Goal: Task Accomplishment & Management: Use online tool/utility

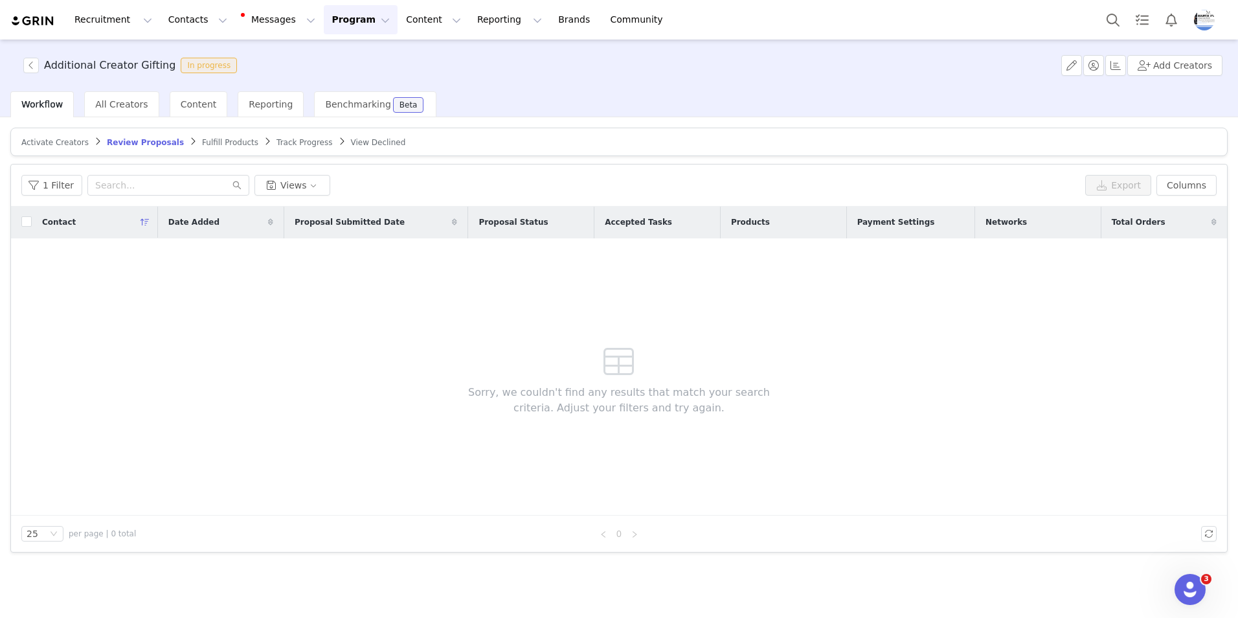
click at [57, 140] on span "Activate Creators" at bounding box center [54, 142] width 67 height 9
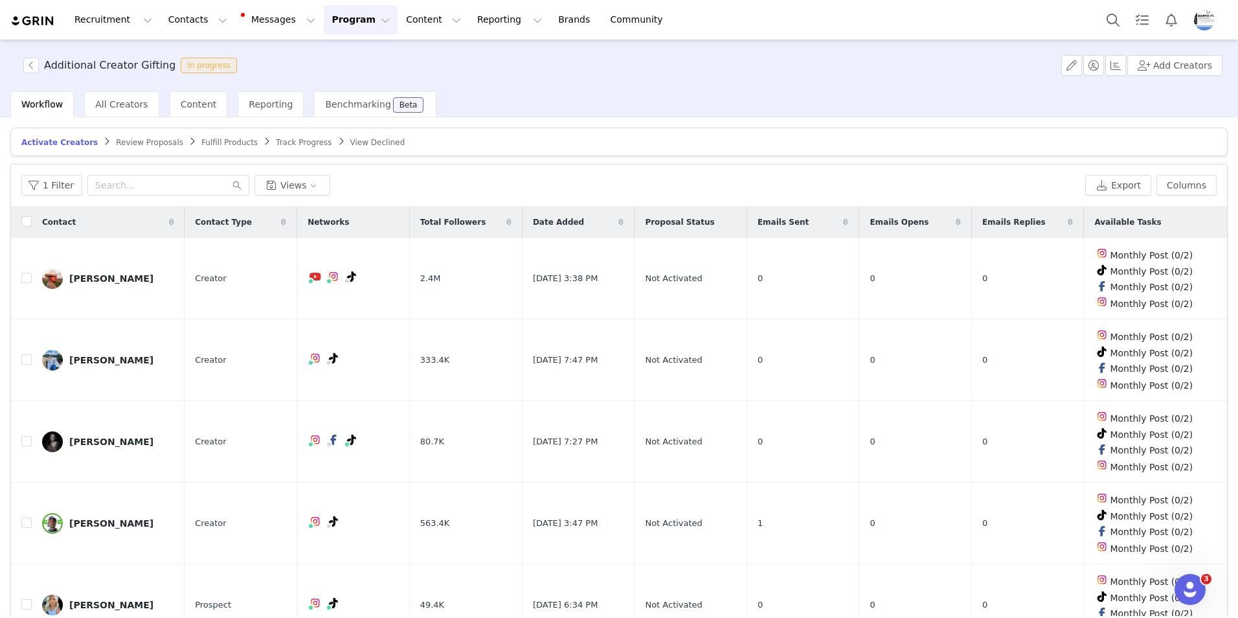
click at [119, 143] on span "Review Proposals" at bounding box center [149, 142] width 67 height 9
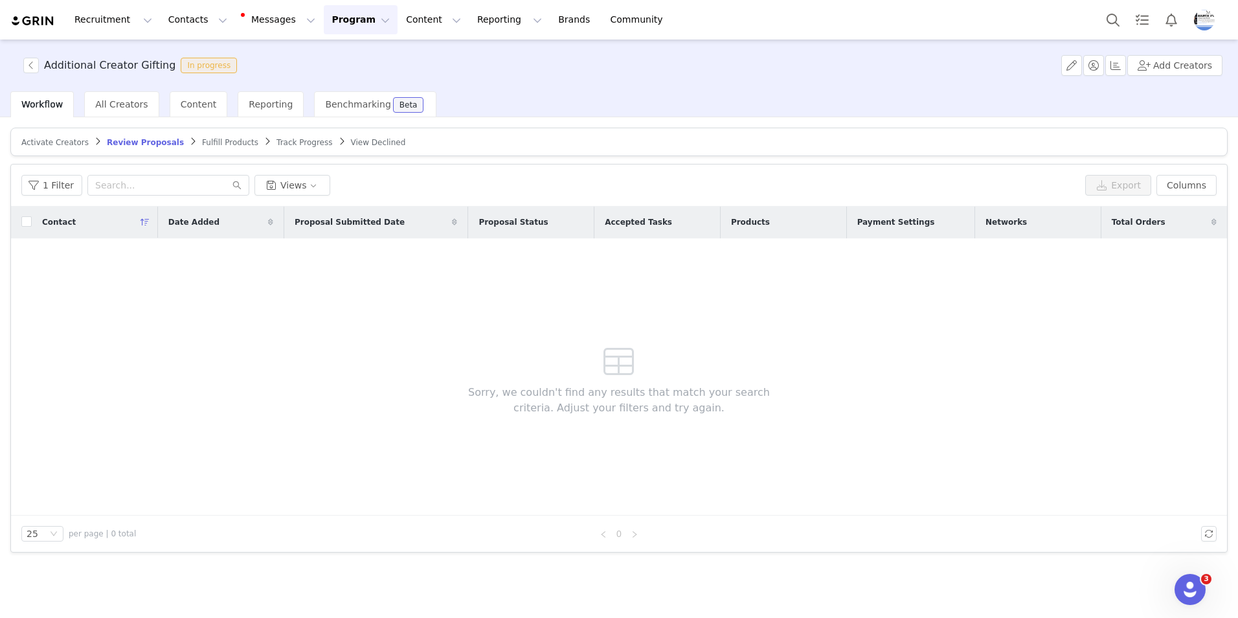
click at [207, 140] on span "Fulfill Products" at bounding box center [230, 142] width 56 height 9
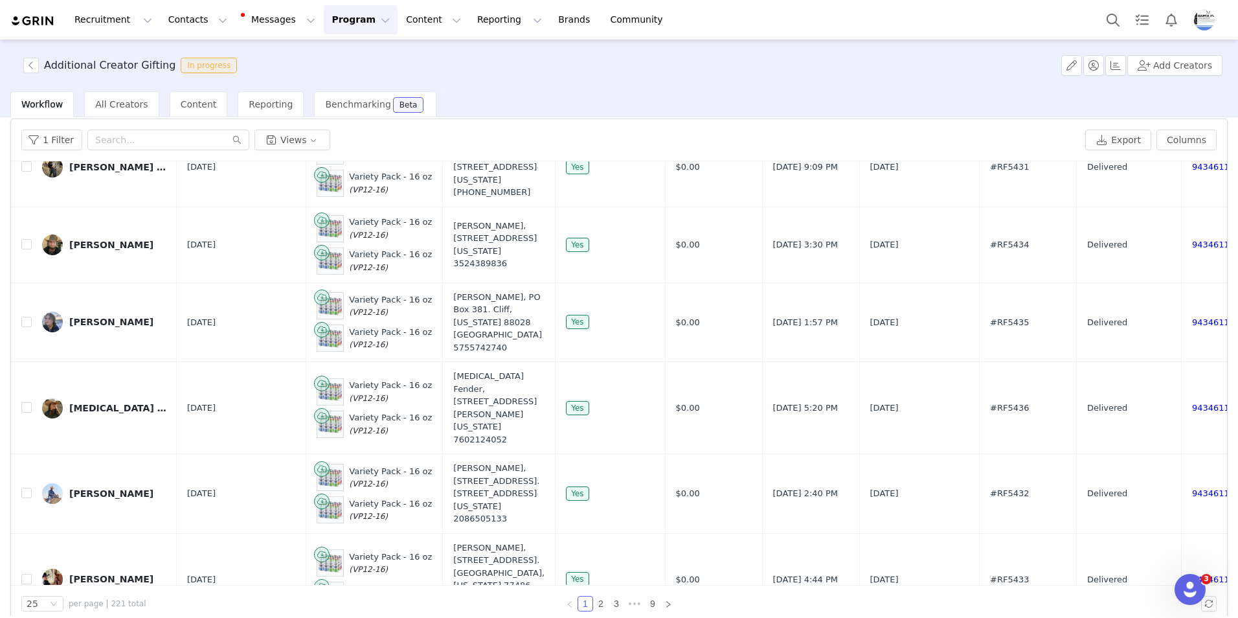
scroll to position [61, 0]
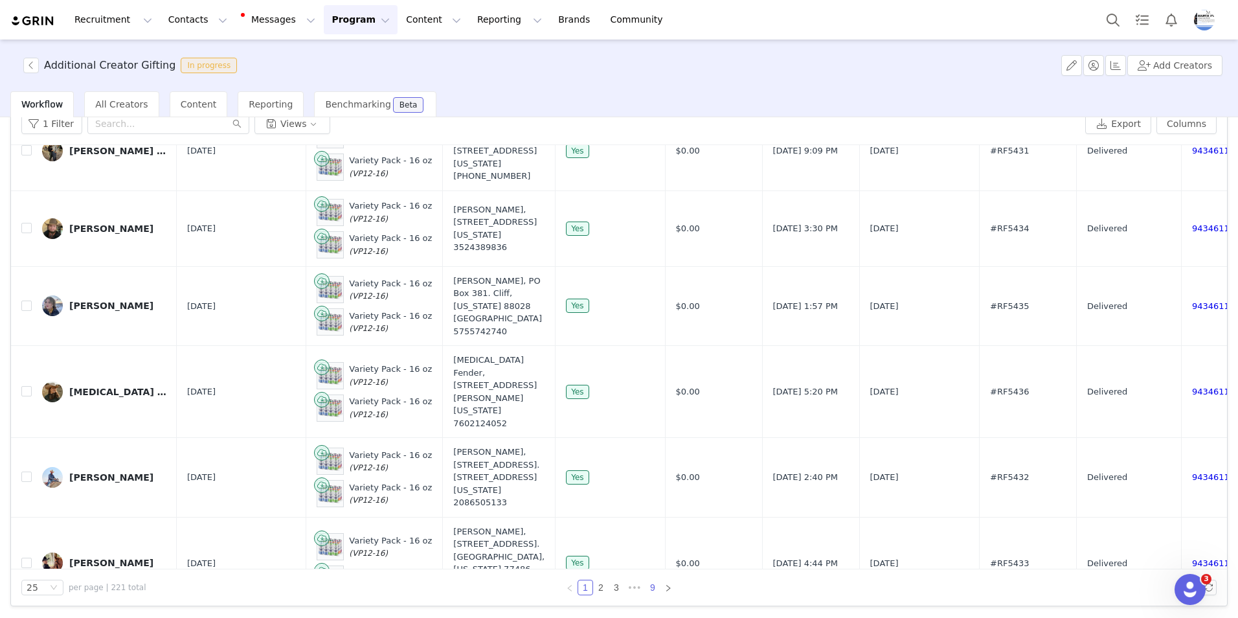
click at [649, 588] on link "9" at bounding box center [652, 587] width 14 height 14
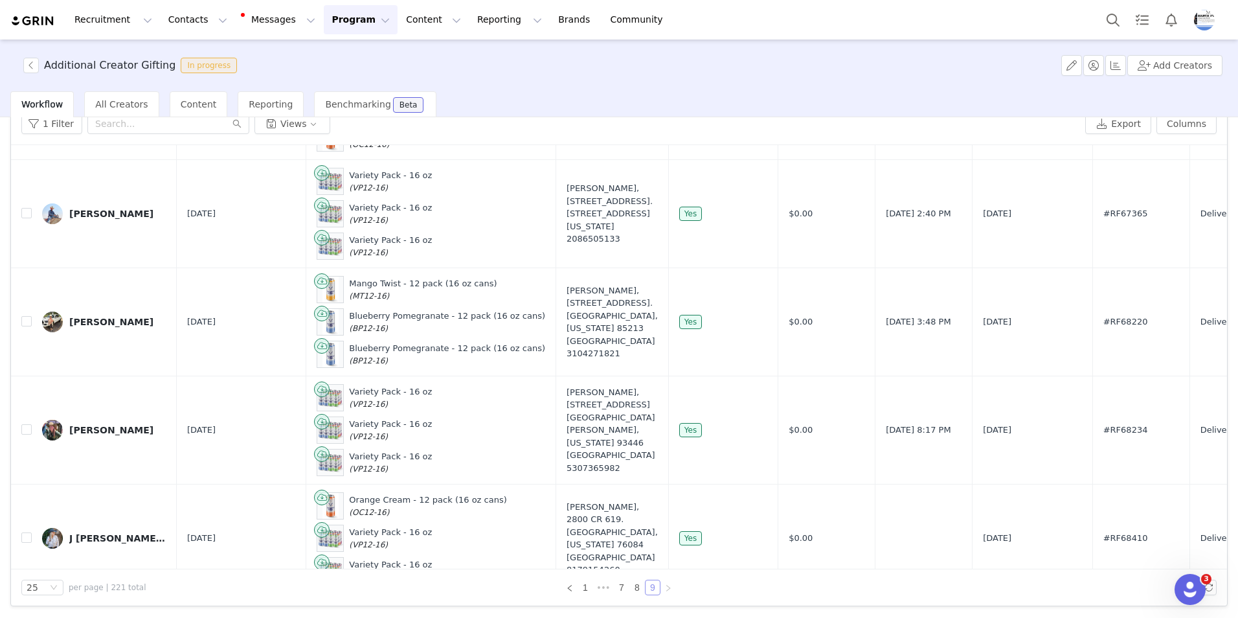
scroll to position [979, 0]
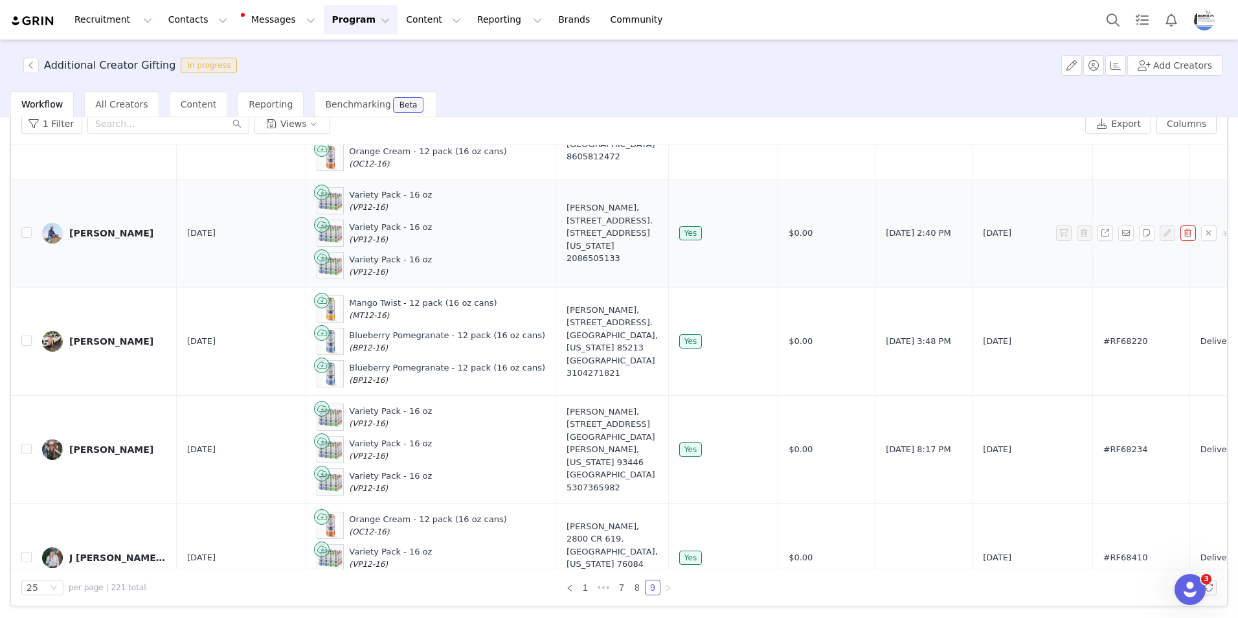
click at [100, 228] on div "[PERSON_NAME]" at bounding box center [111, 233] width 84 height 10
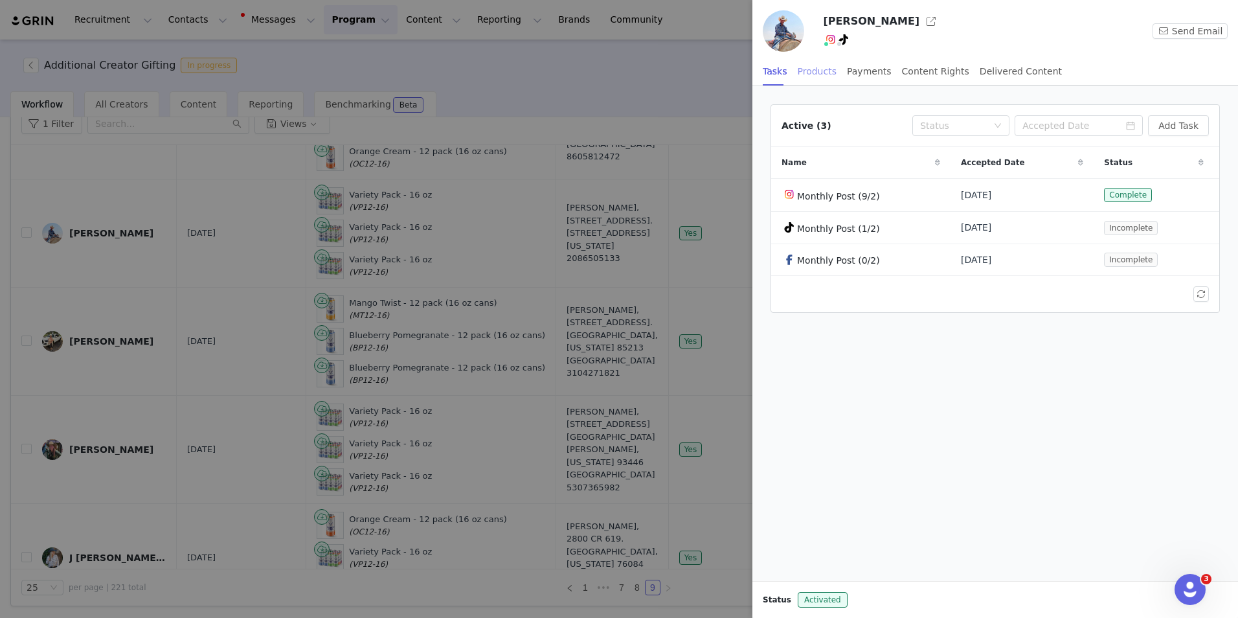
click at [814, 67] on div "Products" at bounding box center [817, 71] width 39 height 29
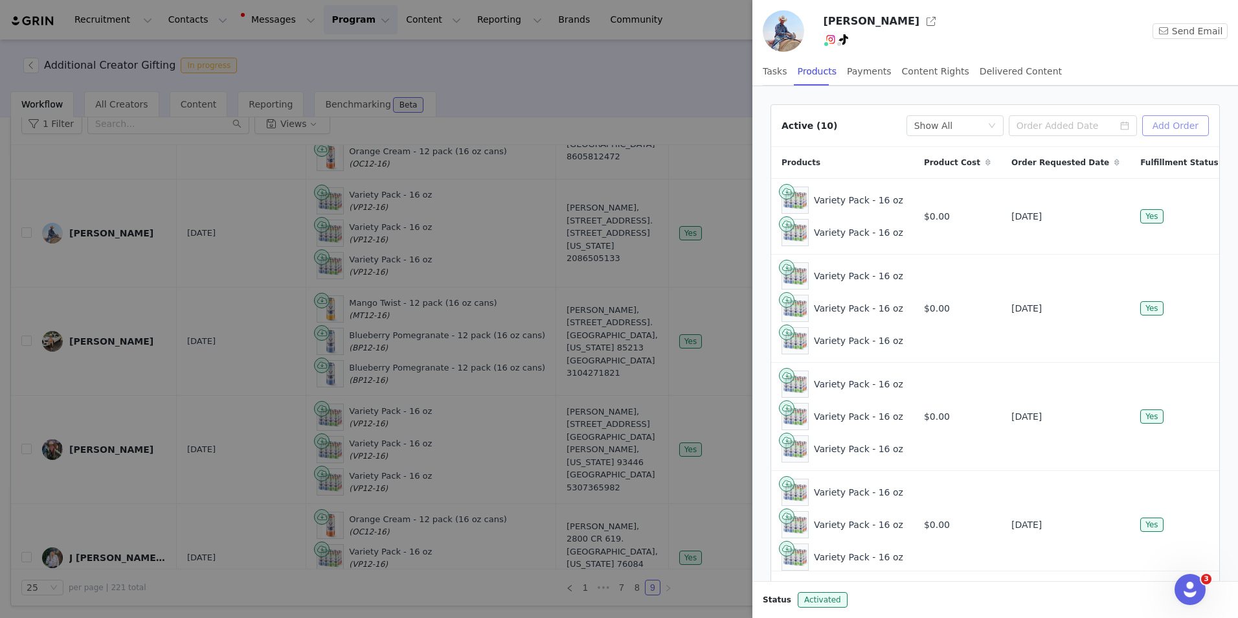
click at [1161, 122] on button "Add Order" at bounding box center [1175, 125] width 67 height 21
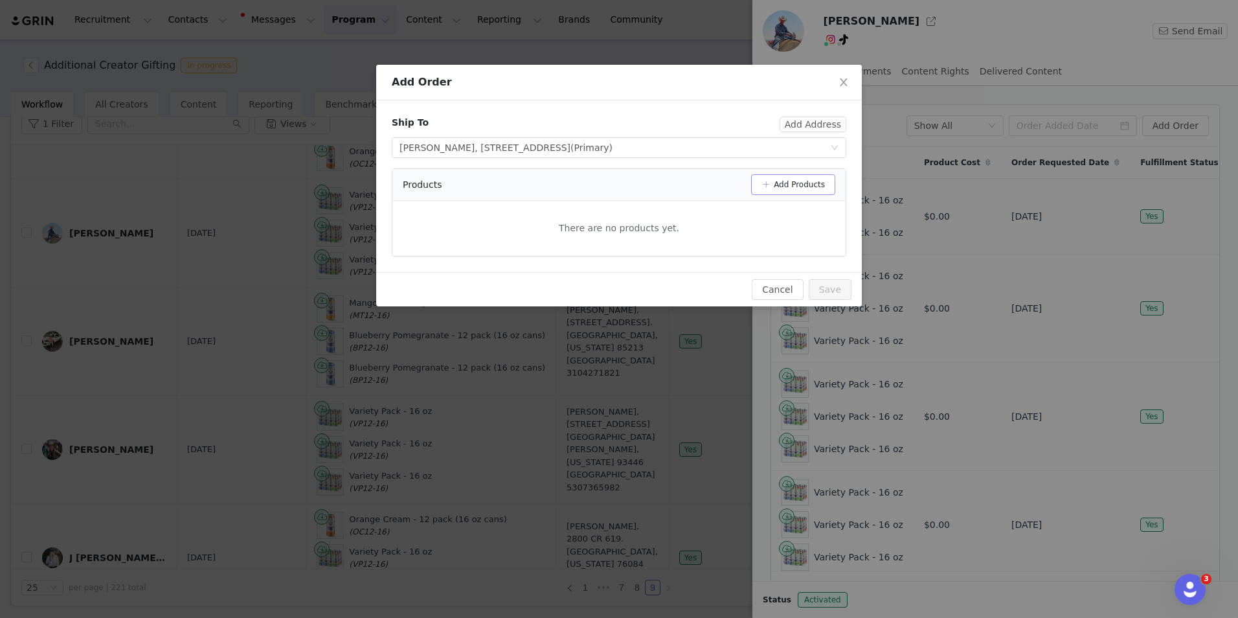
click at [778, 185] on button "Add Products" at bounding box center [793, 184] width 84 height 21
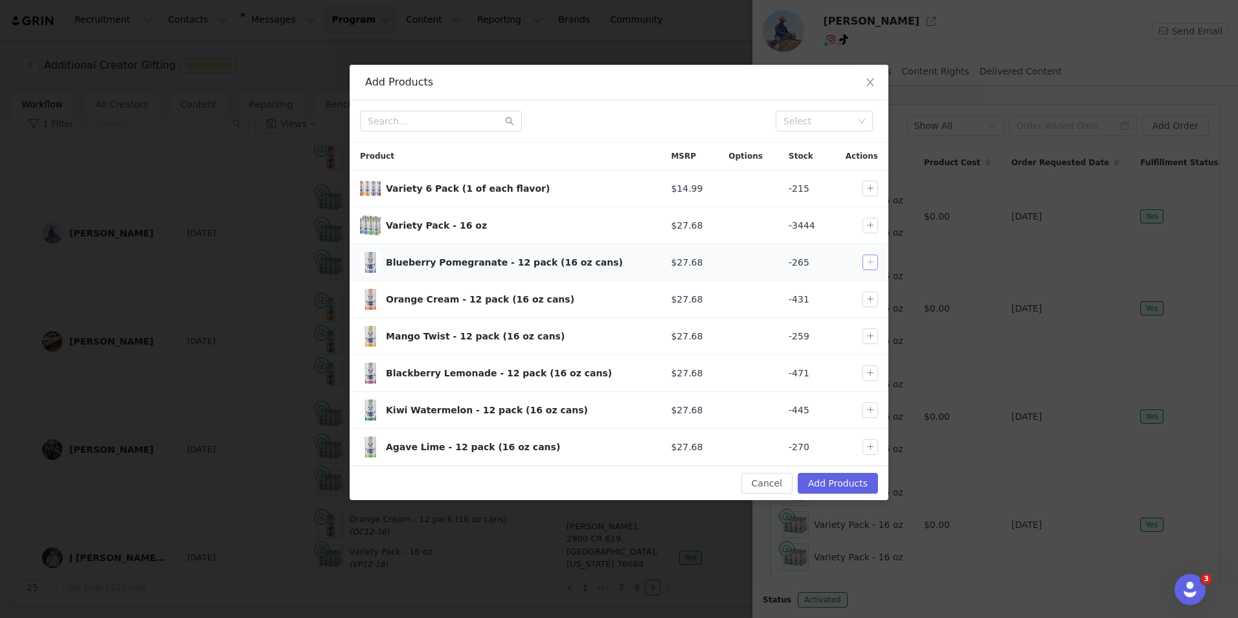
click at [873, 260] on button "button" at bounding box center [870, 262] width 16 height 16
click at [867, 375] on button "button" at bounding box center [870, 373] width 16 height 16
click at [873, 336] on button "button" at bounding box center [870, 336] width 16 height 16
click at [851, 487] on button "Add Products" at bounding box center [838, 483] width 80 height 21
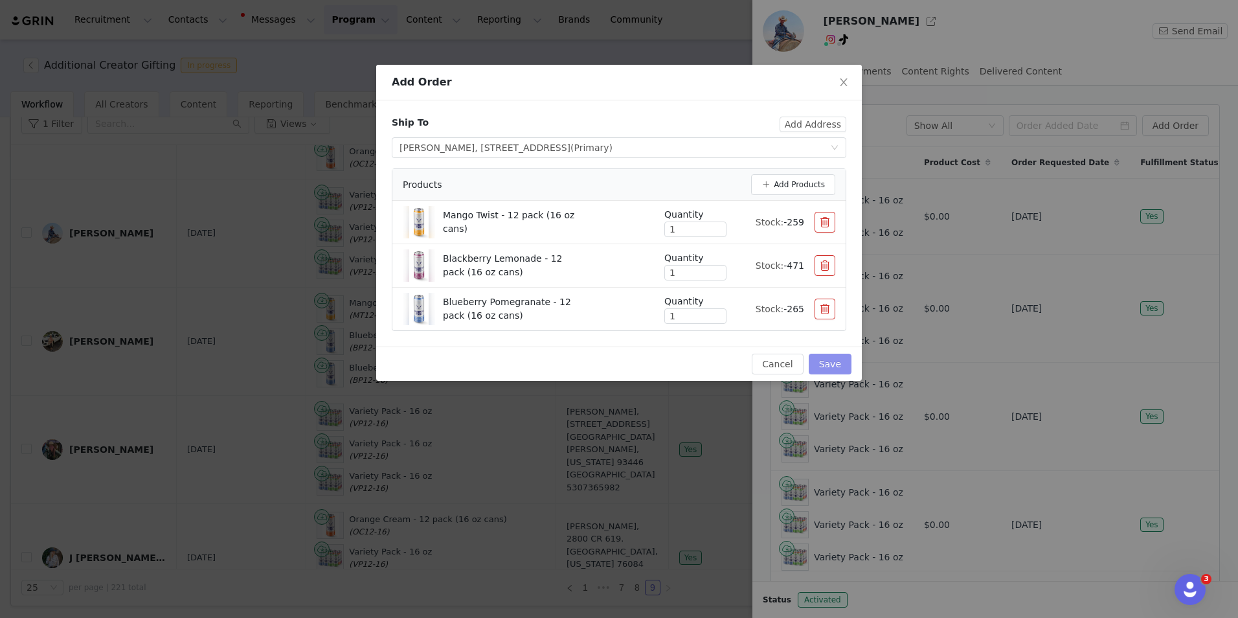
click at [840, 363] on button "Save" at bounding box center [830, 363] width 43 height 21
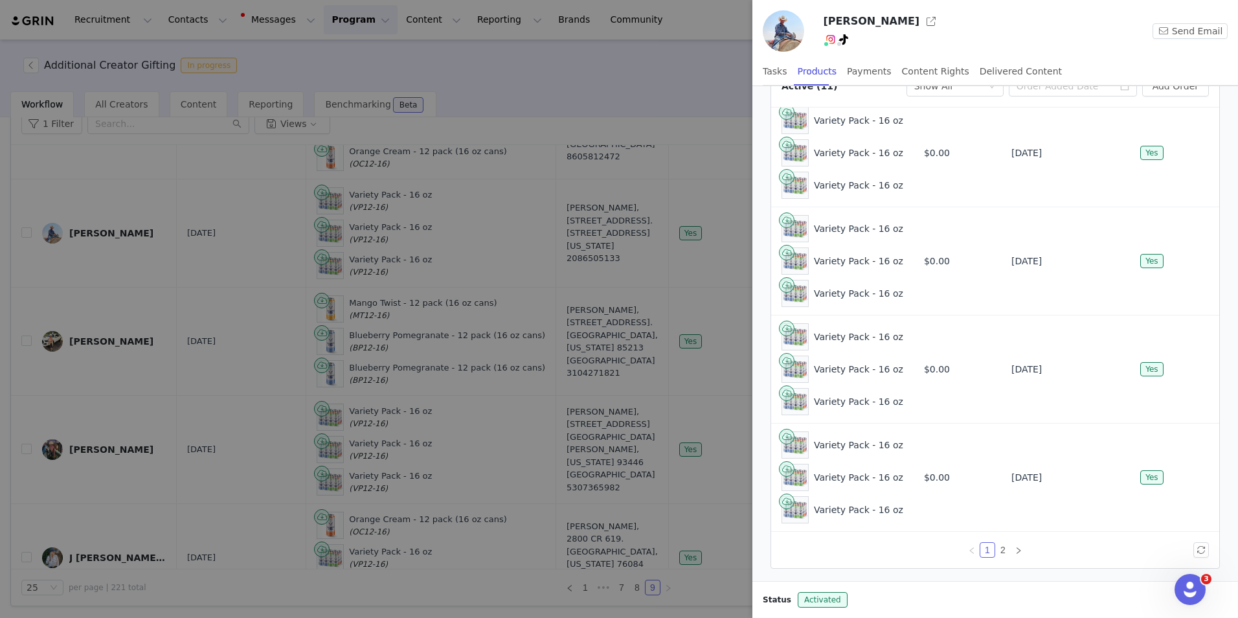
scroll to position [61, 0]
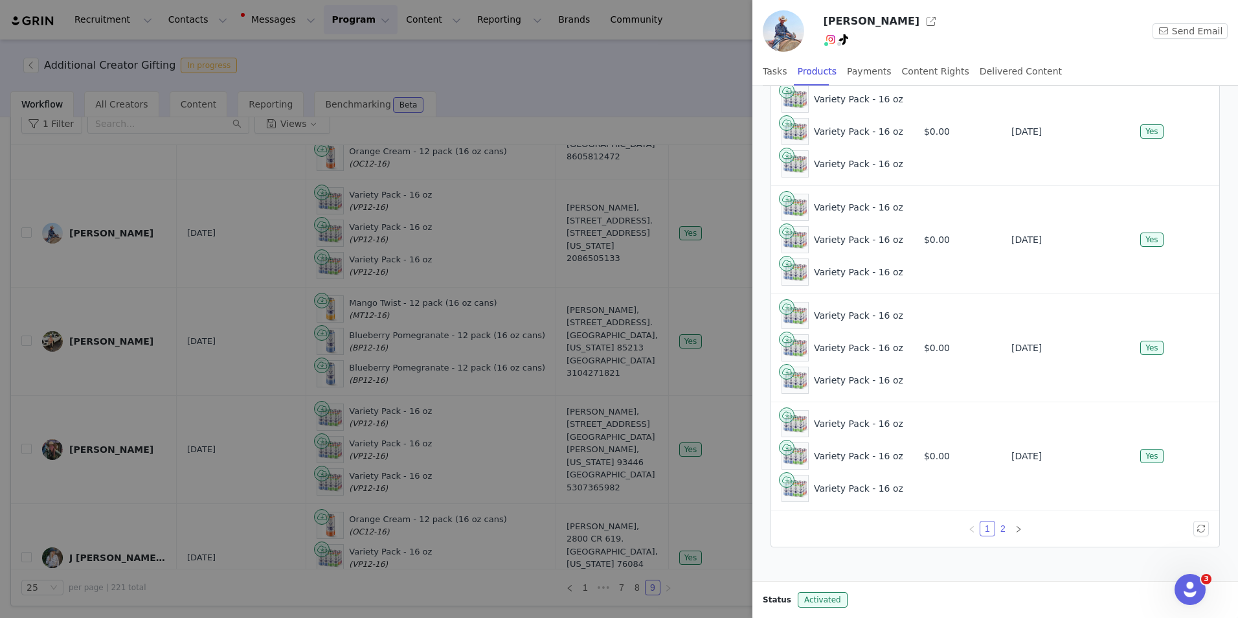
click at [999, 530] on link "2" at bounding box center [1003, 528] width 14 height 14
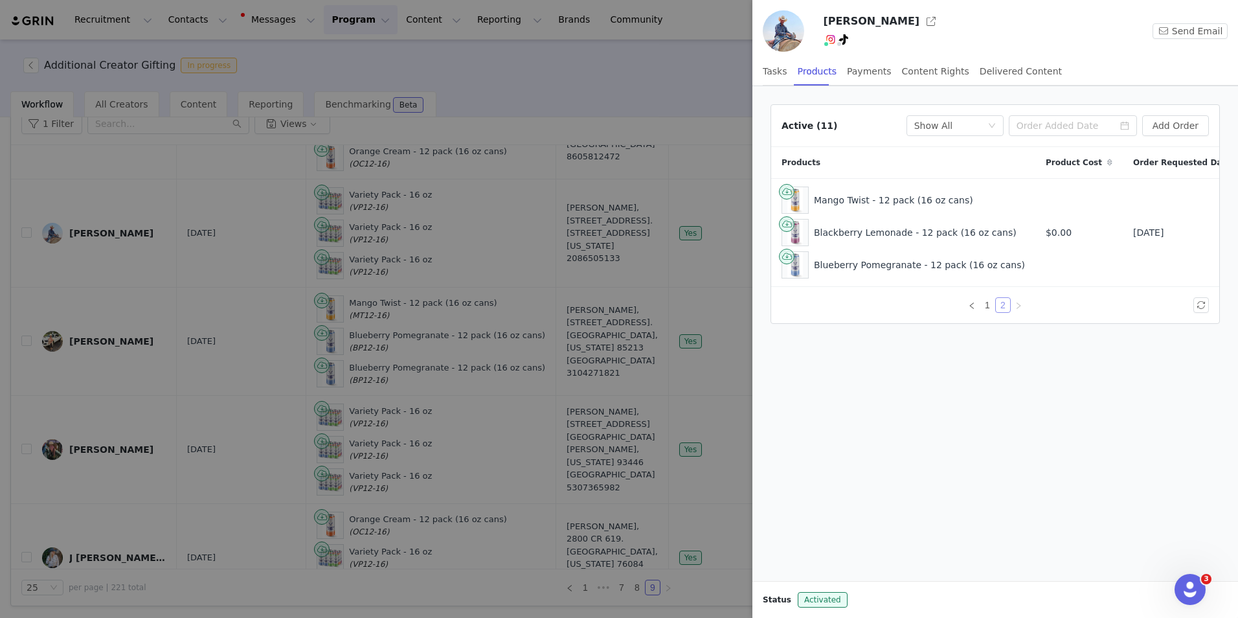
scroll to position [0, 0]
click at [1142, 232] on button "button" at bounding box center [1139, 233] width 16 height 16
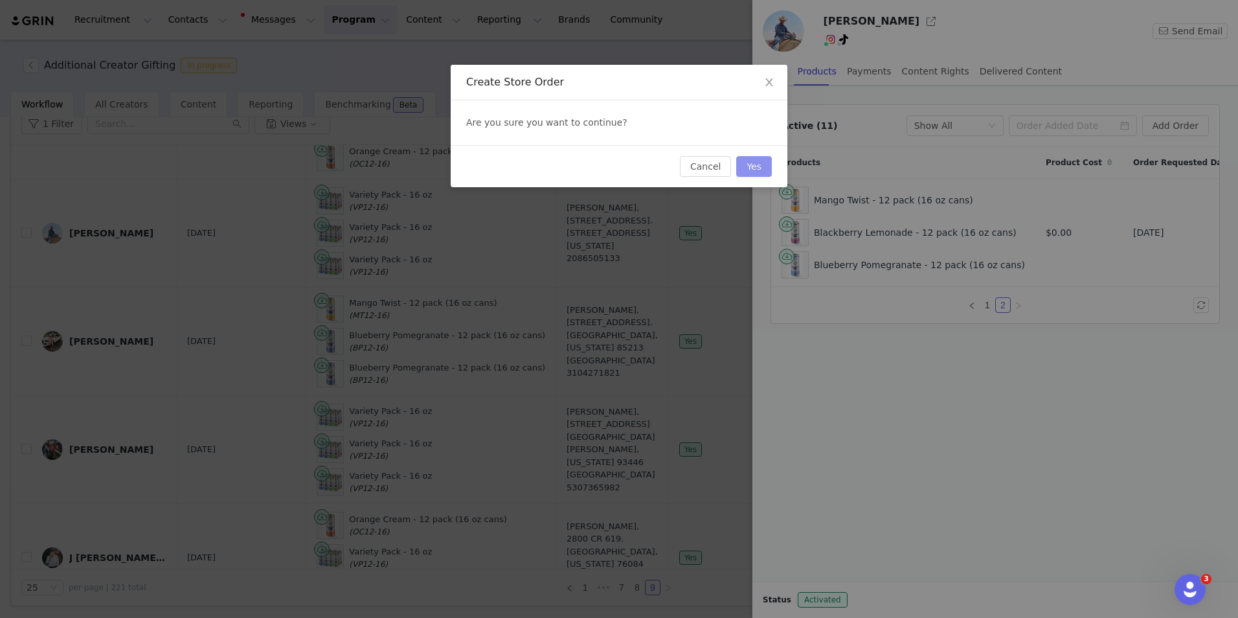
click at [757, 165] on button "Yes" at bounding box center [754, 166] width 36 height 21
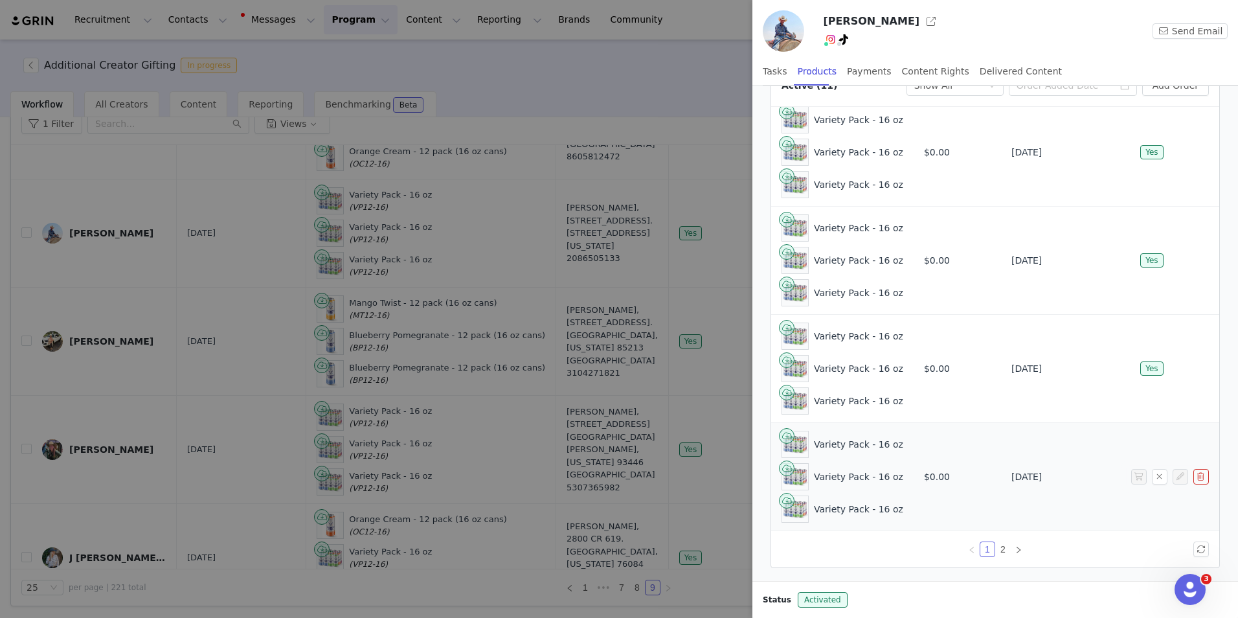
scroll to position [61, 0]
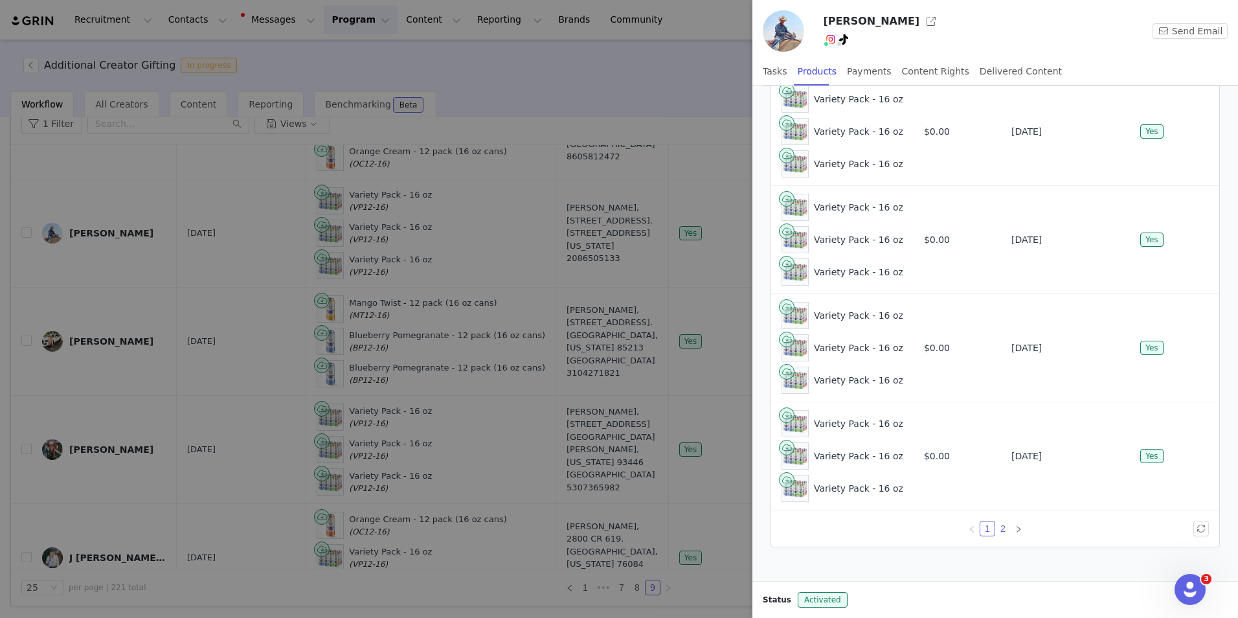
click at [1001, 527] on link "2" at bounding box center [1003, 528] width 14 height 14
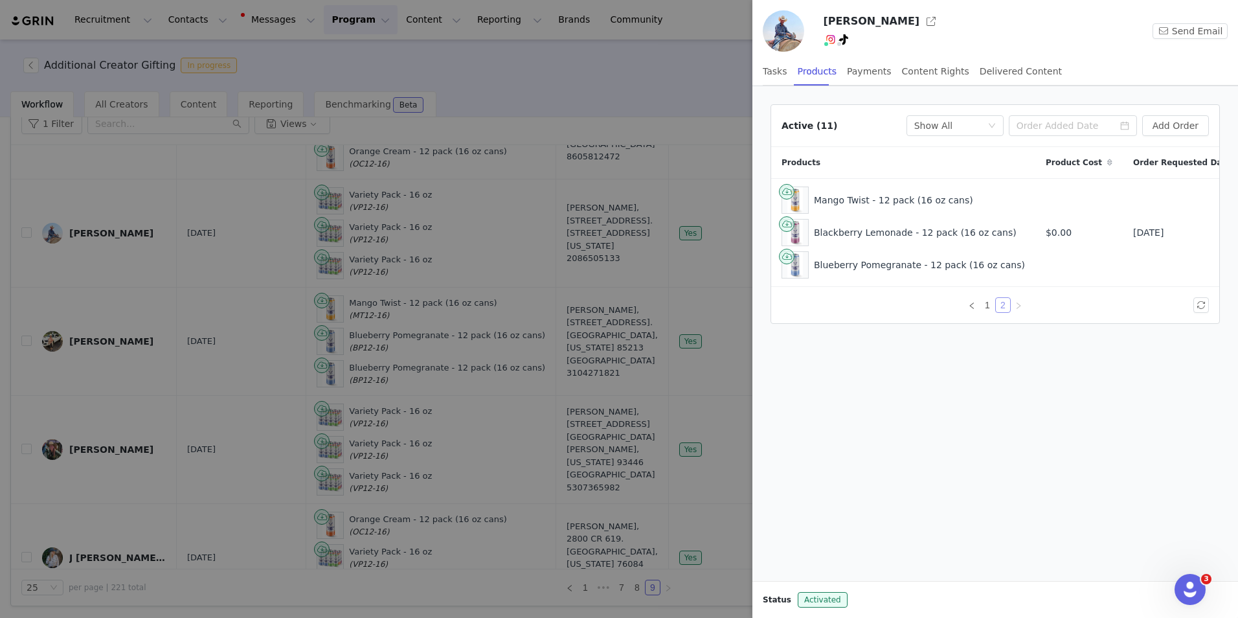
scroll to position [0, 0]
click at [882, 347] on div at bounding box center [995, 339] width 465 height 16
click at [691, 285] on div at bounding box center [619, 309] width 1238 height 618
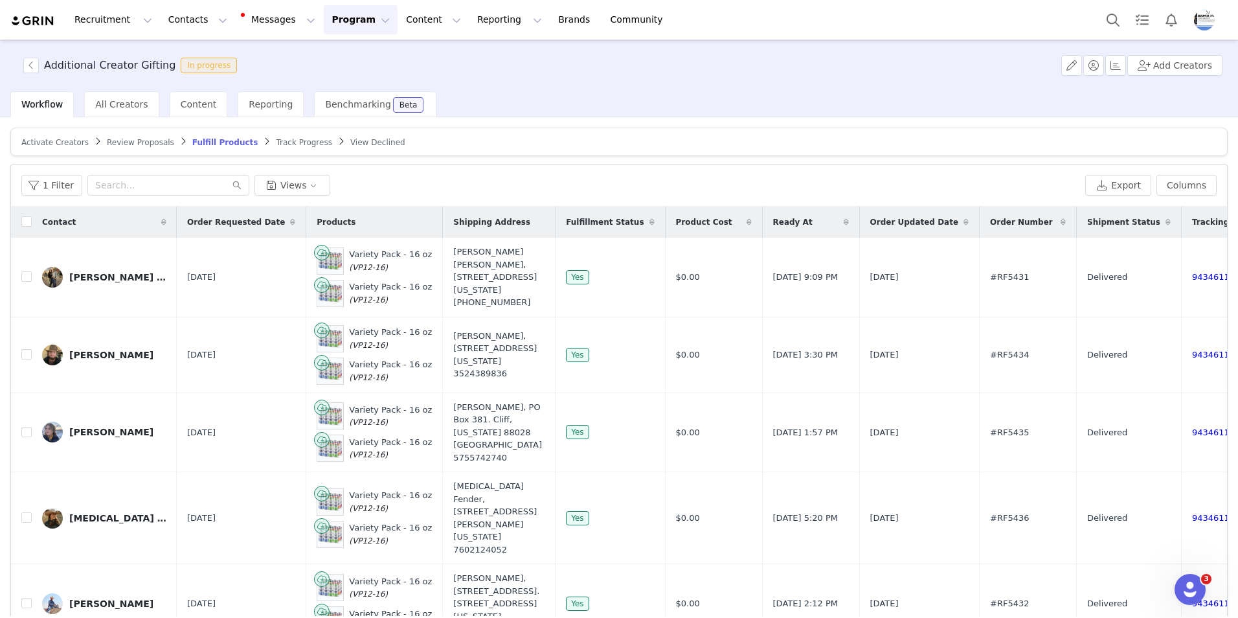
scroll to position [61, 0]
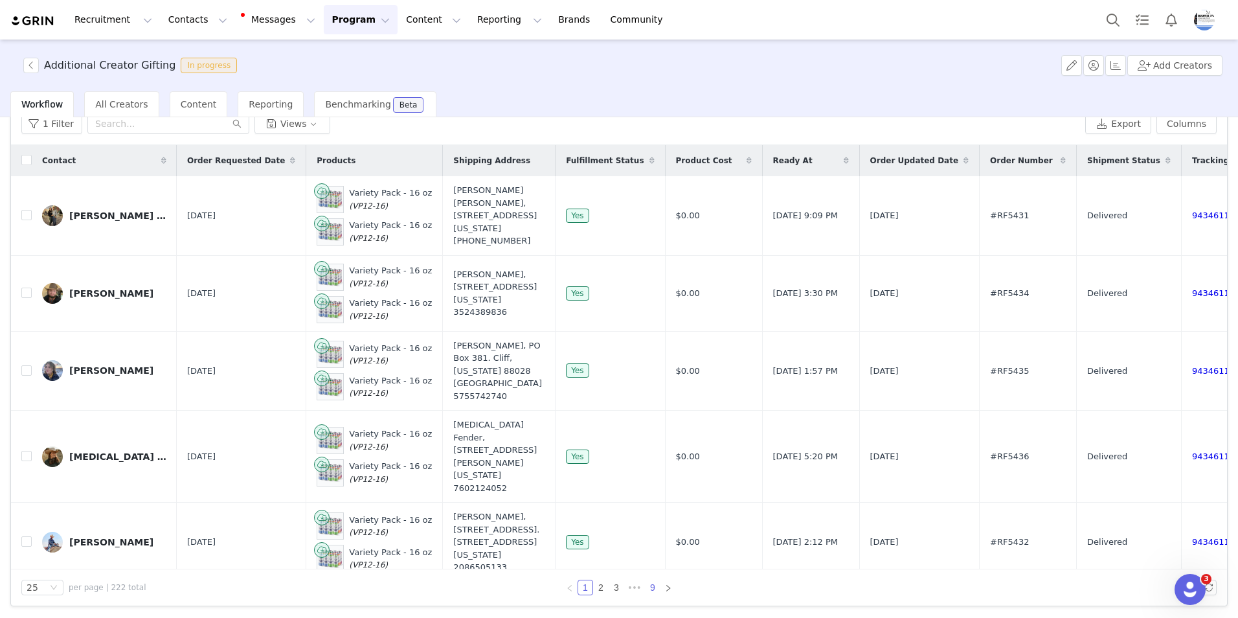
click at [649, 590] on link "9" at bounding box center [652, 587] width 14 height 14
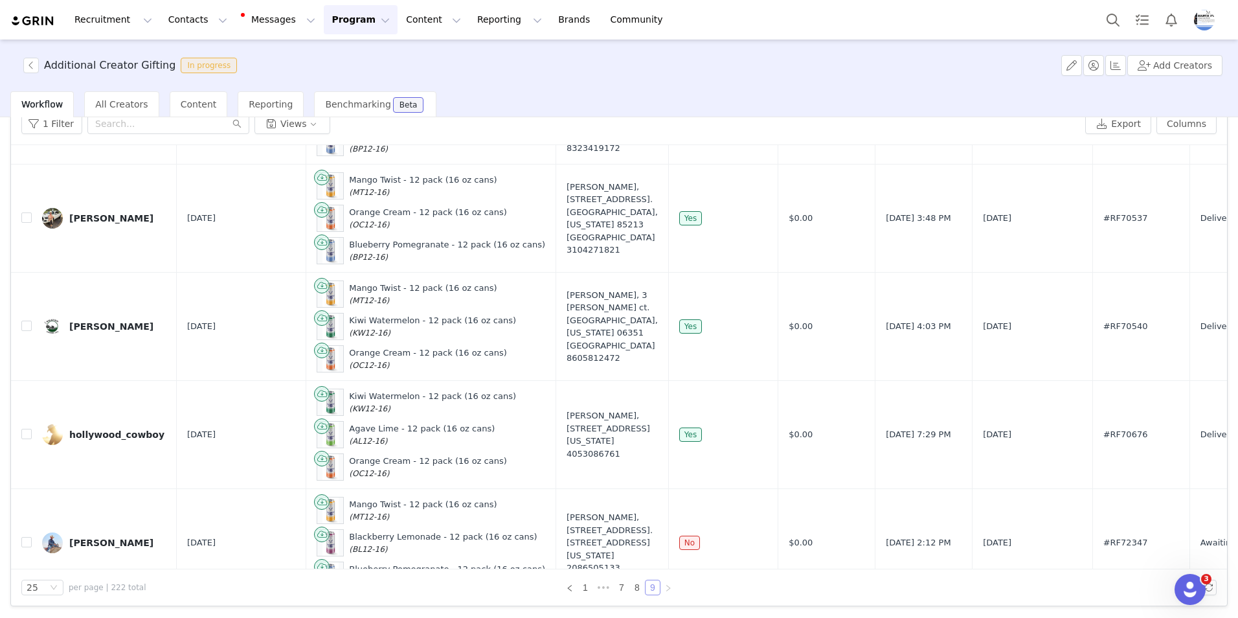
scroll to position [1995, 0]
